Goal: Find specific page/section: Find specific page/section

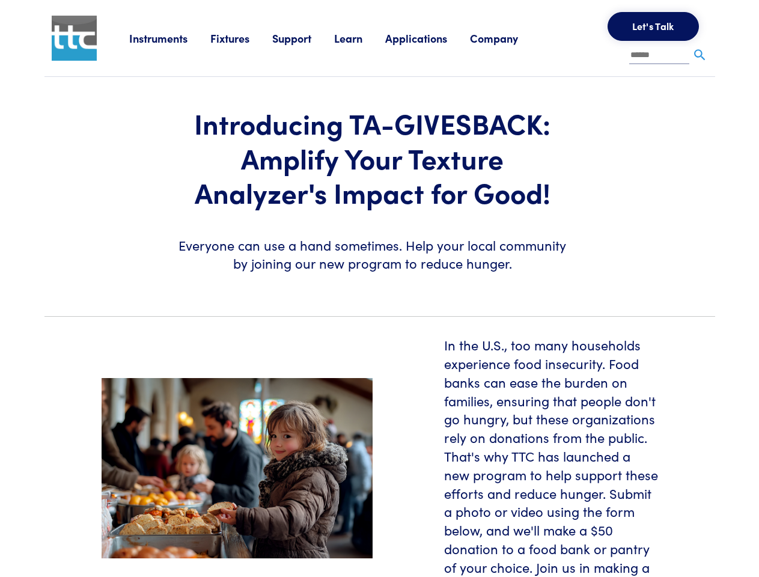
click at [379, 289] on section "Introducing TA-GIVESBACK: Amplify Your Texture Analyzer's Impact for Good! Ever…" at bounding box center [379, 192] width 685 height 230
click at [170, 38] on link "Instruments" at bounding box center [169, 38] width 81 height 15
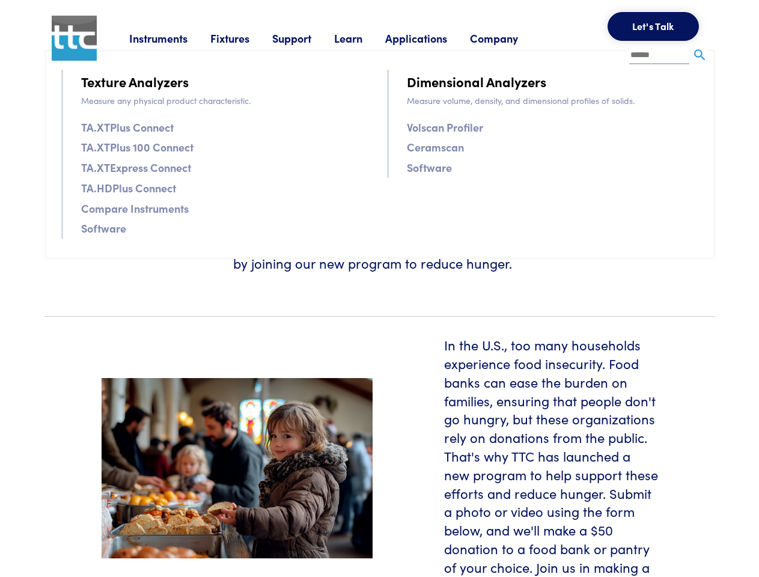
click at [243, 38] on link "Fixtures" at bounding box center [241, 38] width 62 height 15
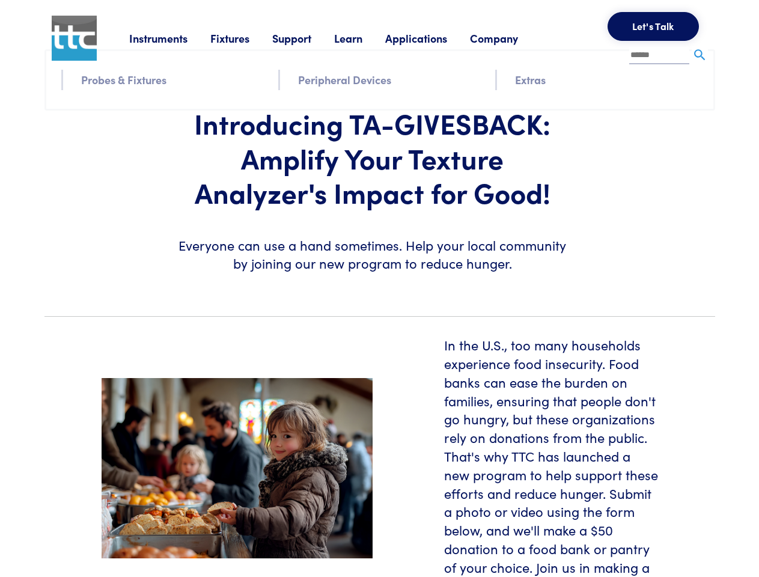
click at [305, 38] on link "Support" at bounding box center [303, 38] width 62 height 15
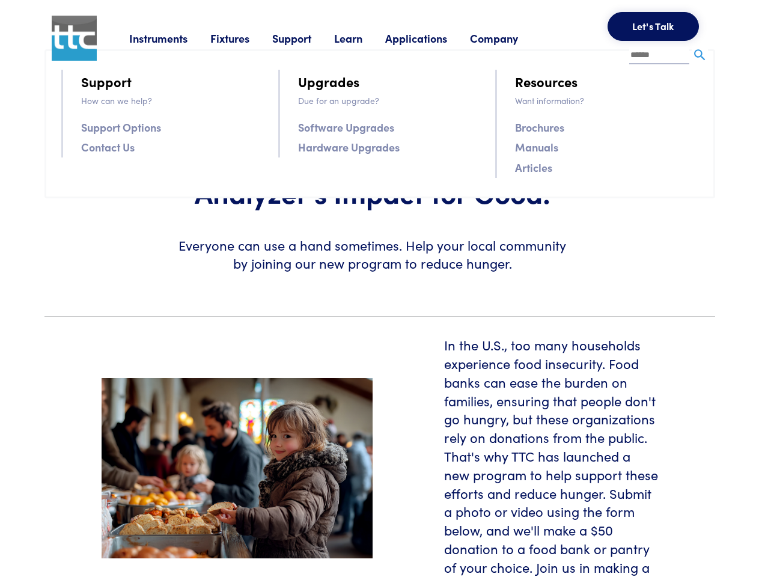
click at [363, 38] on link "Learn" at bounding box center [359, 38] width 51 height 15
click at [432, 38] on link "Applications" at bounding box center [427, 38] width 85 height 15
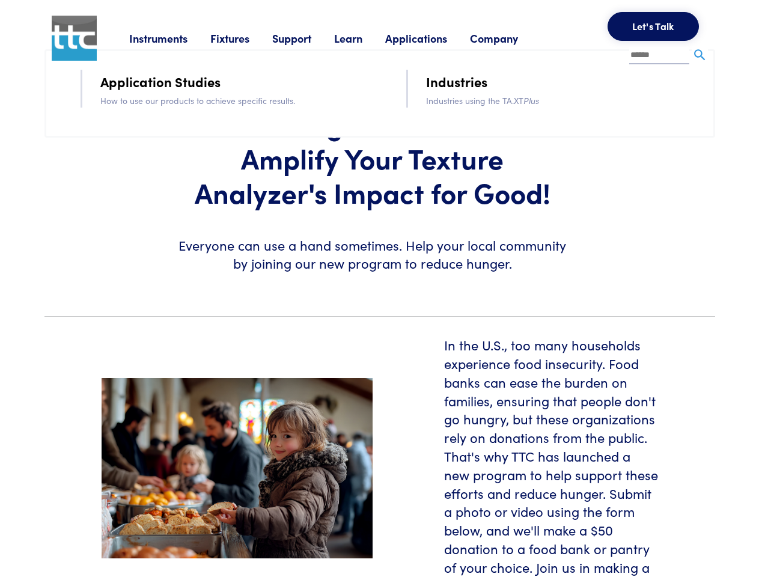
click at [510, 38] on link "Company" at bounding box center [505, 38] width 71 height 15
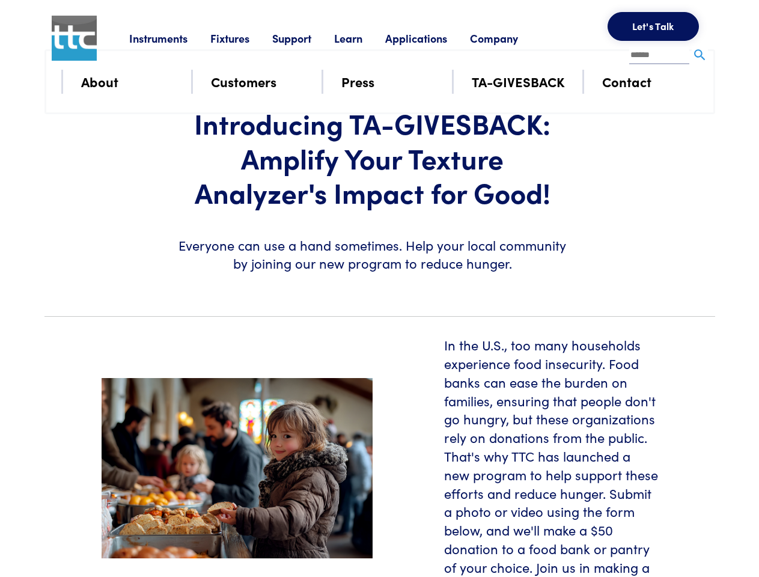
click at [653, 26] on button "Let's Talk" at bounding box center [653, 26] width 91 height 29
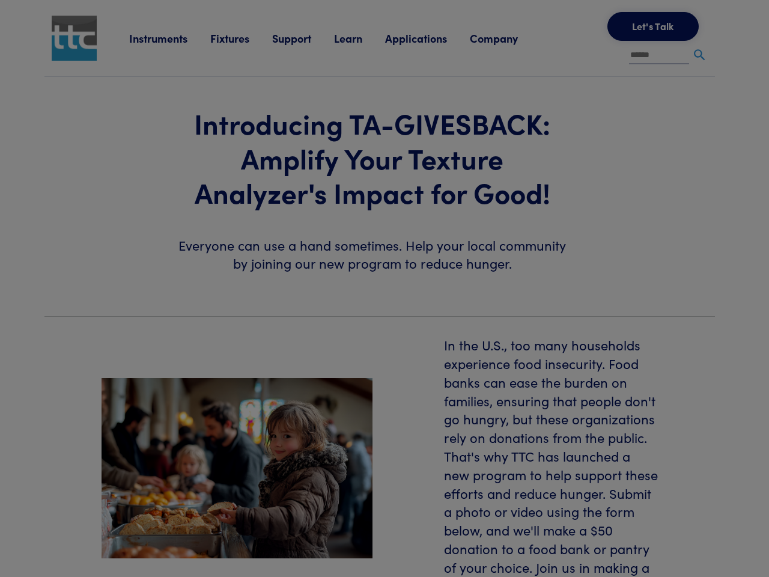
click at [0, 0] on div "**********" at bounding box center [0, 0] width 0 height 0
